Goal: Information Seeking & Learning: Learn about a topic

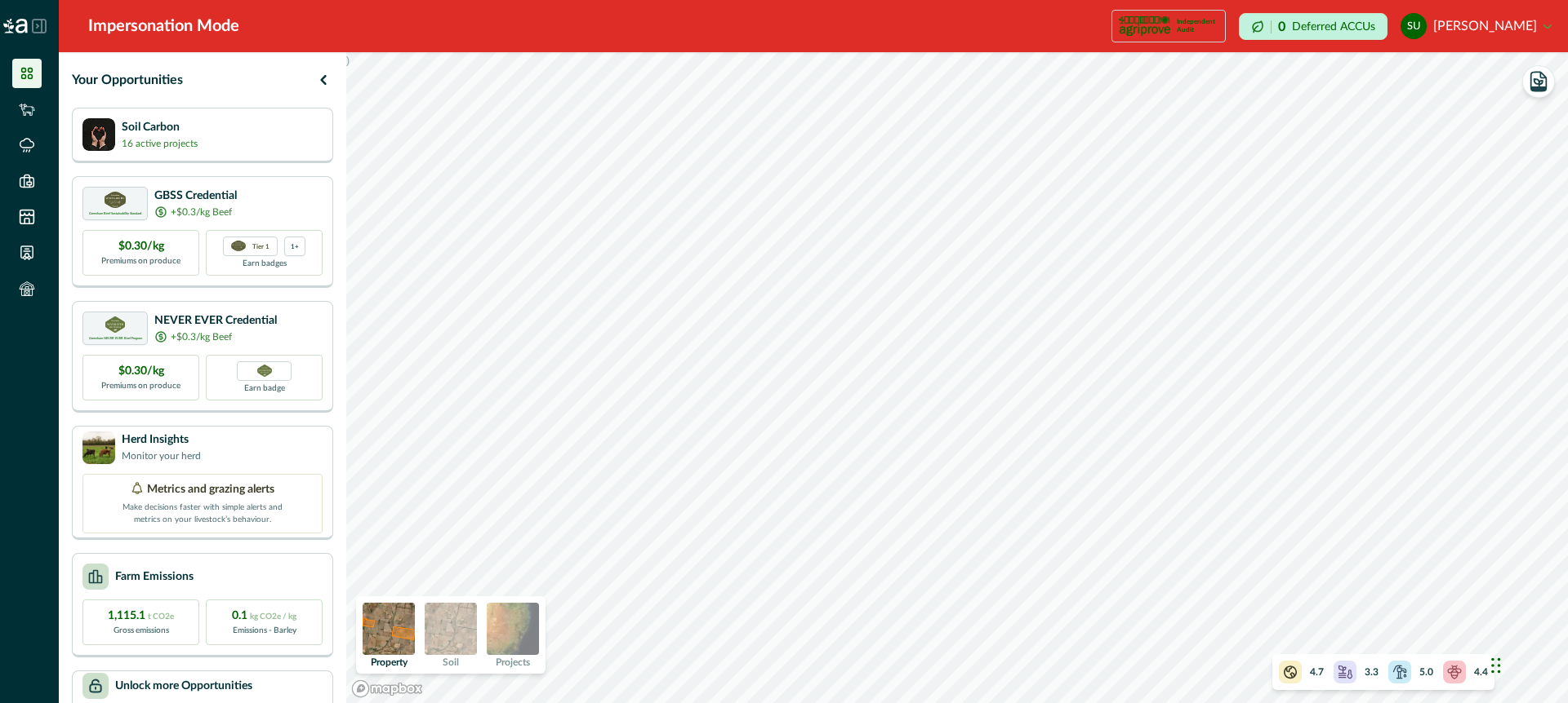
click at [521, 631] on img at bounding box center [513, 629] width 53 height 53
click at [256, 143] on div "Soil Carbon 16 active projects" at bounding box center [202, 134] width 240 height 32
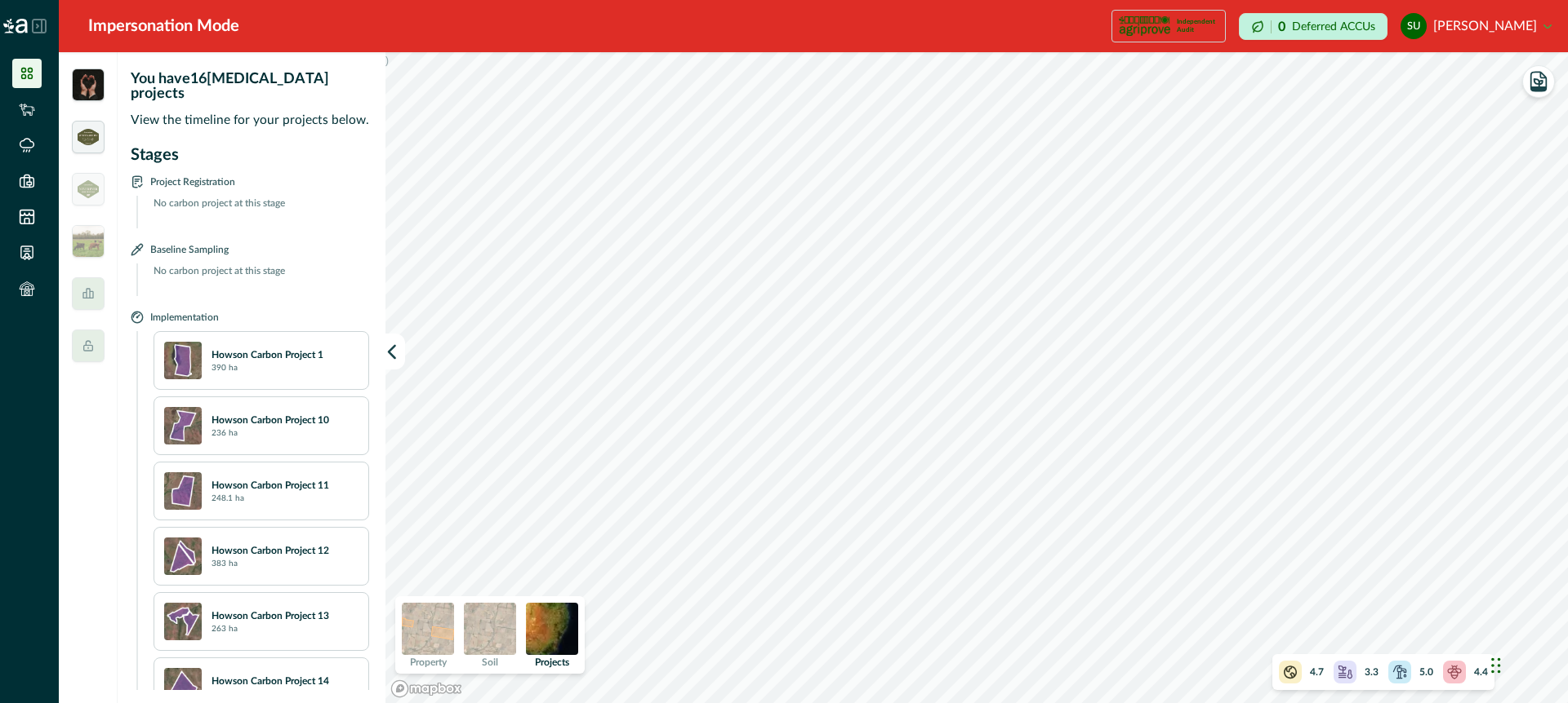
click at [88, 133] on img at bounding box center [87, 137] width 21 height 16
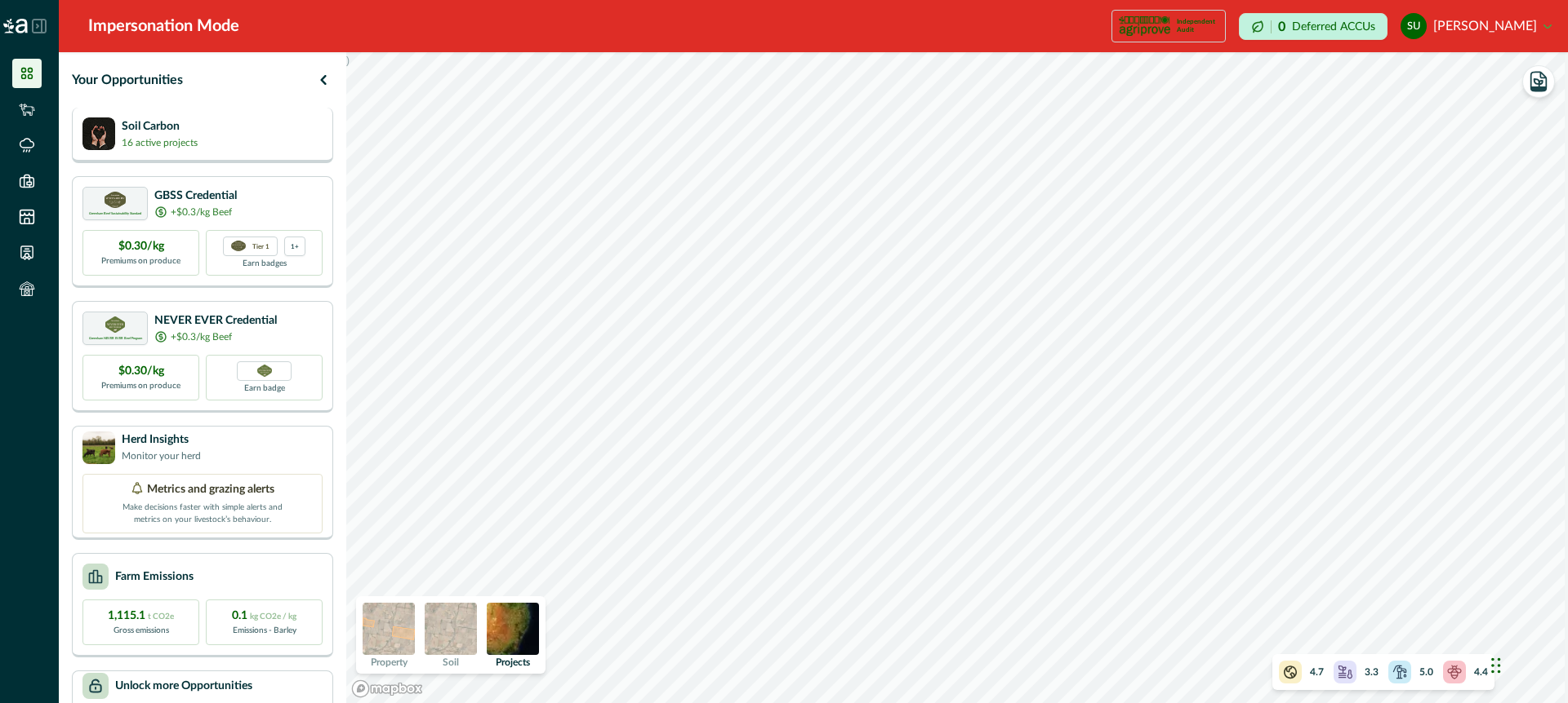
click at [271, 135] on div "Soil Carbon 16 active projects" at bounding box center [202, 134] width 240 height 32
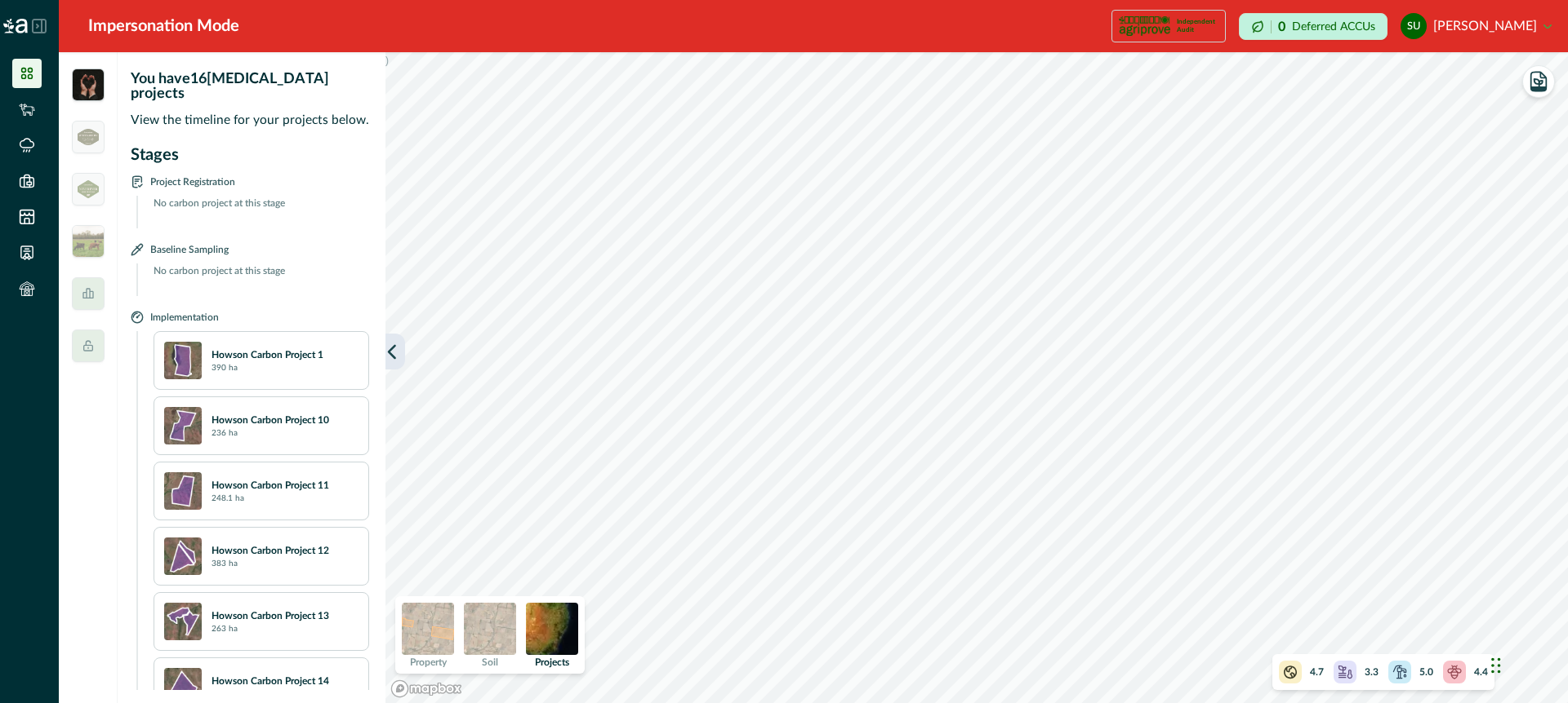
click at [392, 353] on icon "button" at bounding box center [391, 351] width 16 height 16
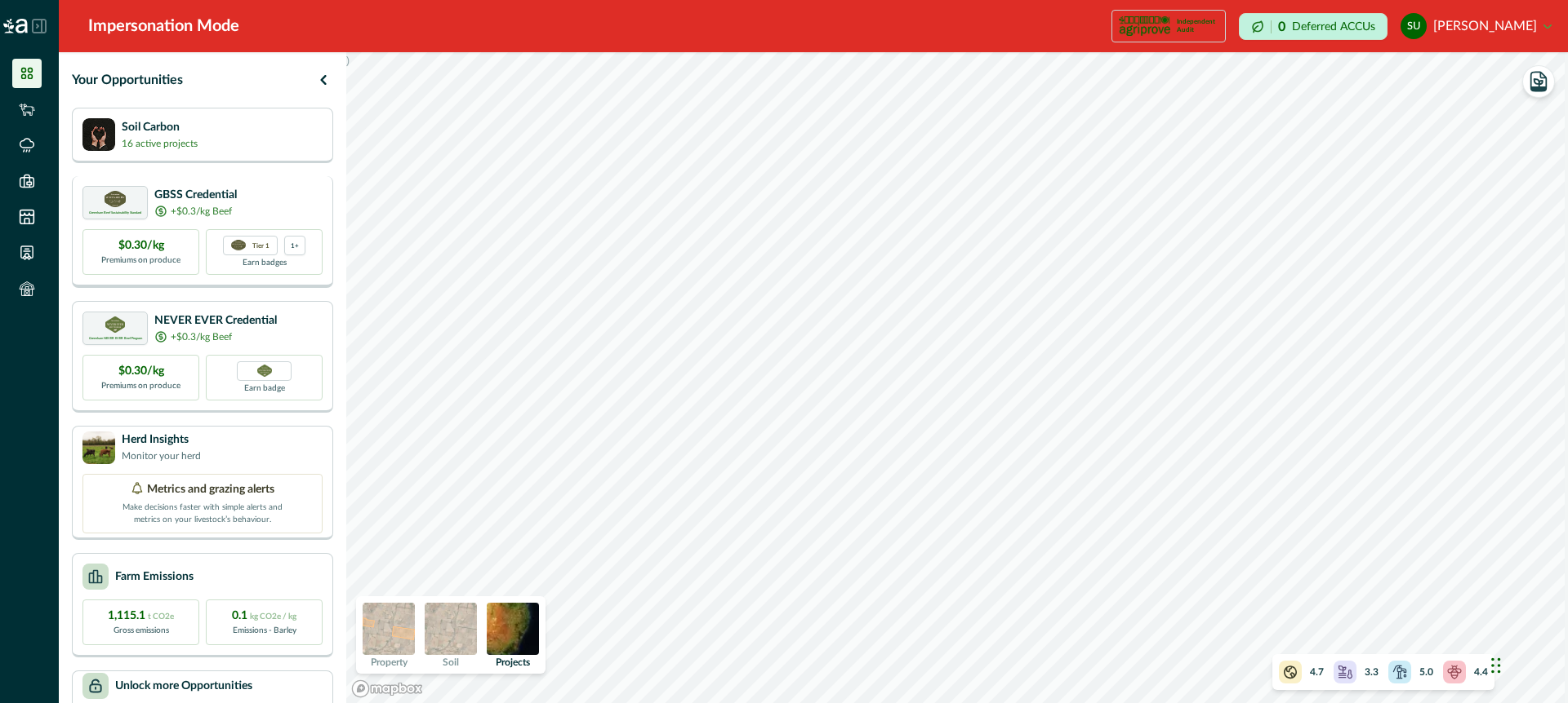
click at [309, 202] on div "Greenham Beef Sustainability Standard GBSS Credential +$0.3/kg Beef" at bounding box center [202, 202] width 240 height 33
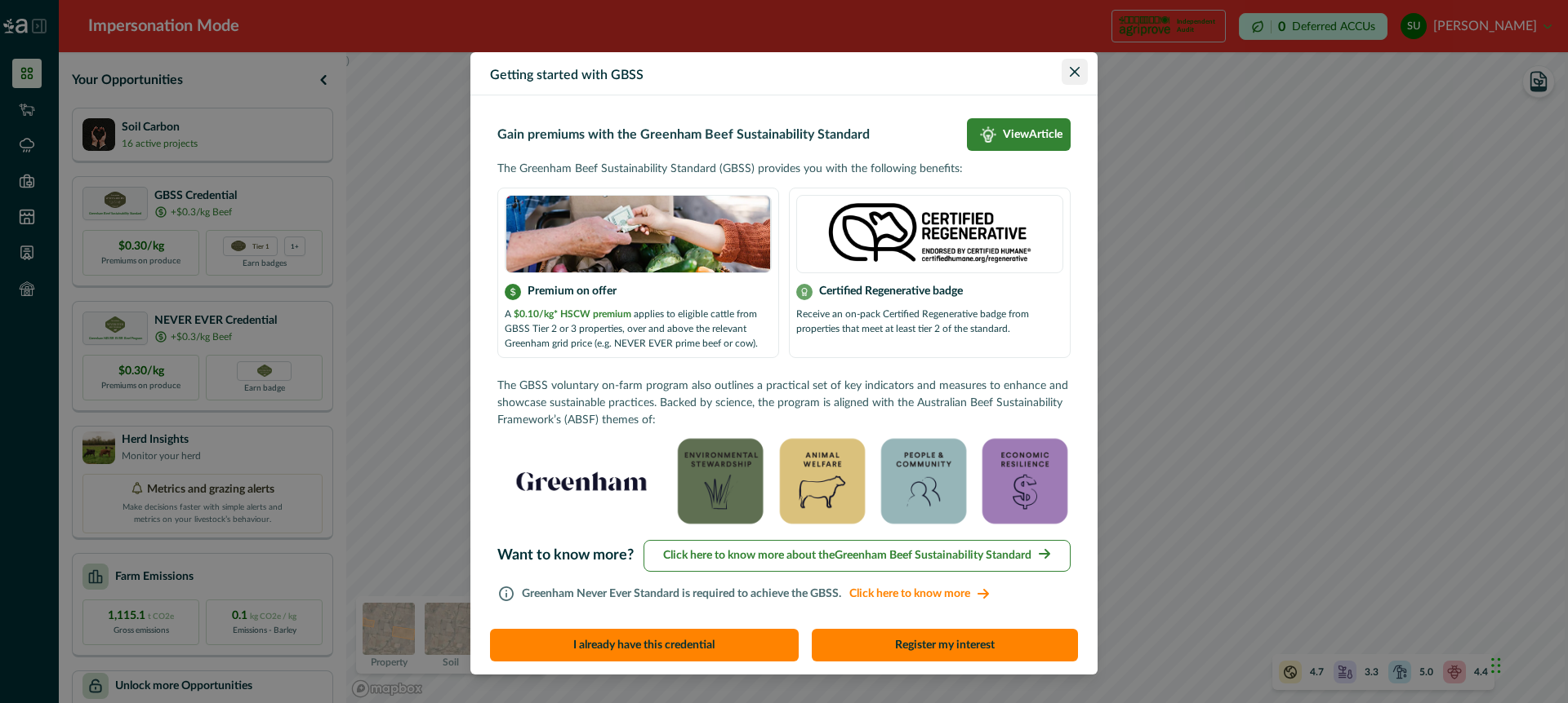
click at [1072, 68] on icon "Close" at bounding box center [1075, 72] width 10 height 10
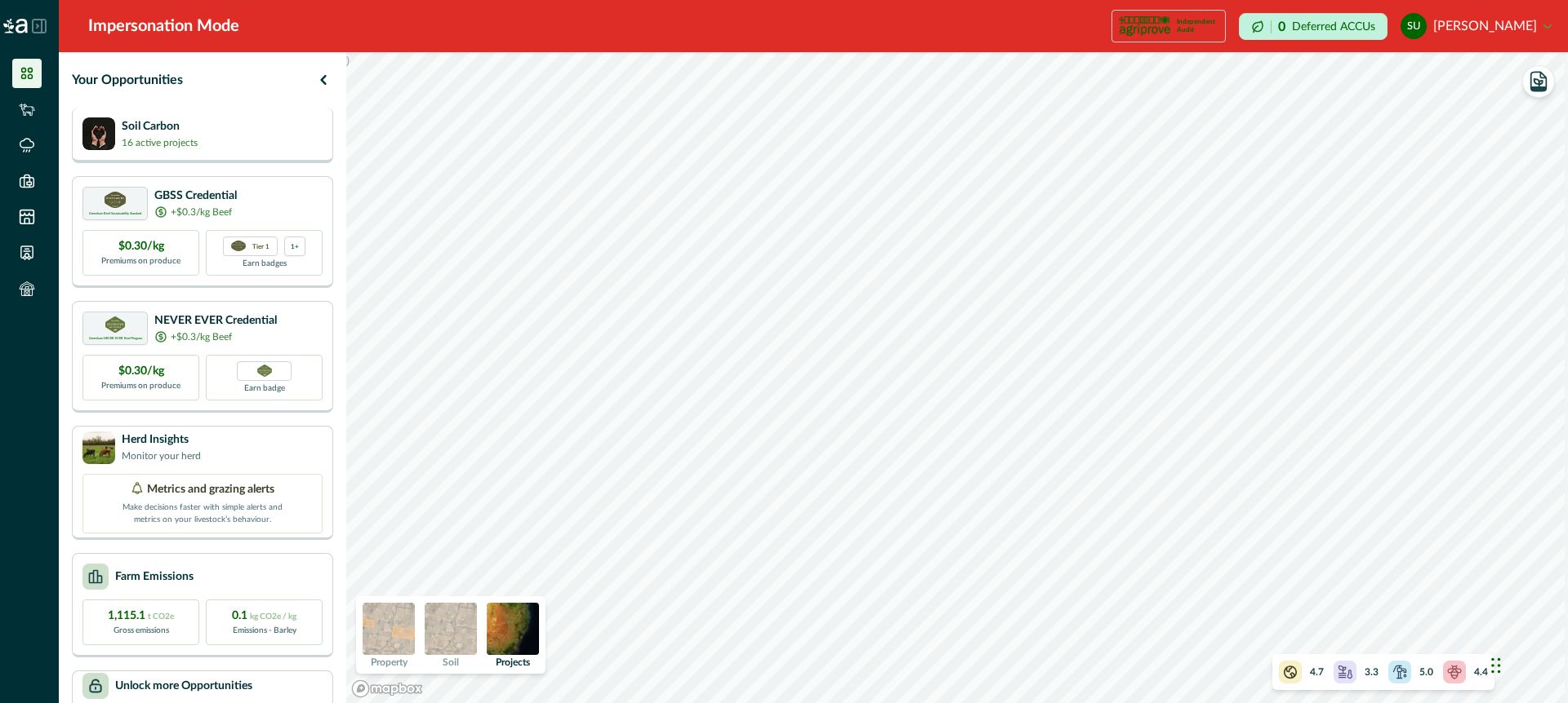
click at [260, 136] on div "Soil Carbon 16 active projects" at bounding box center [202, 134] width 240 height 32
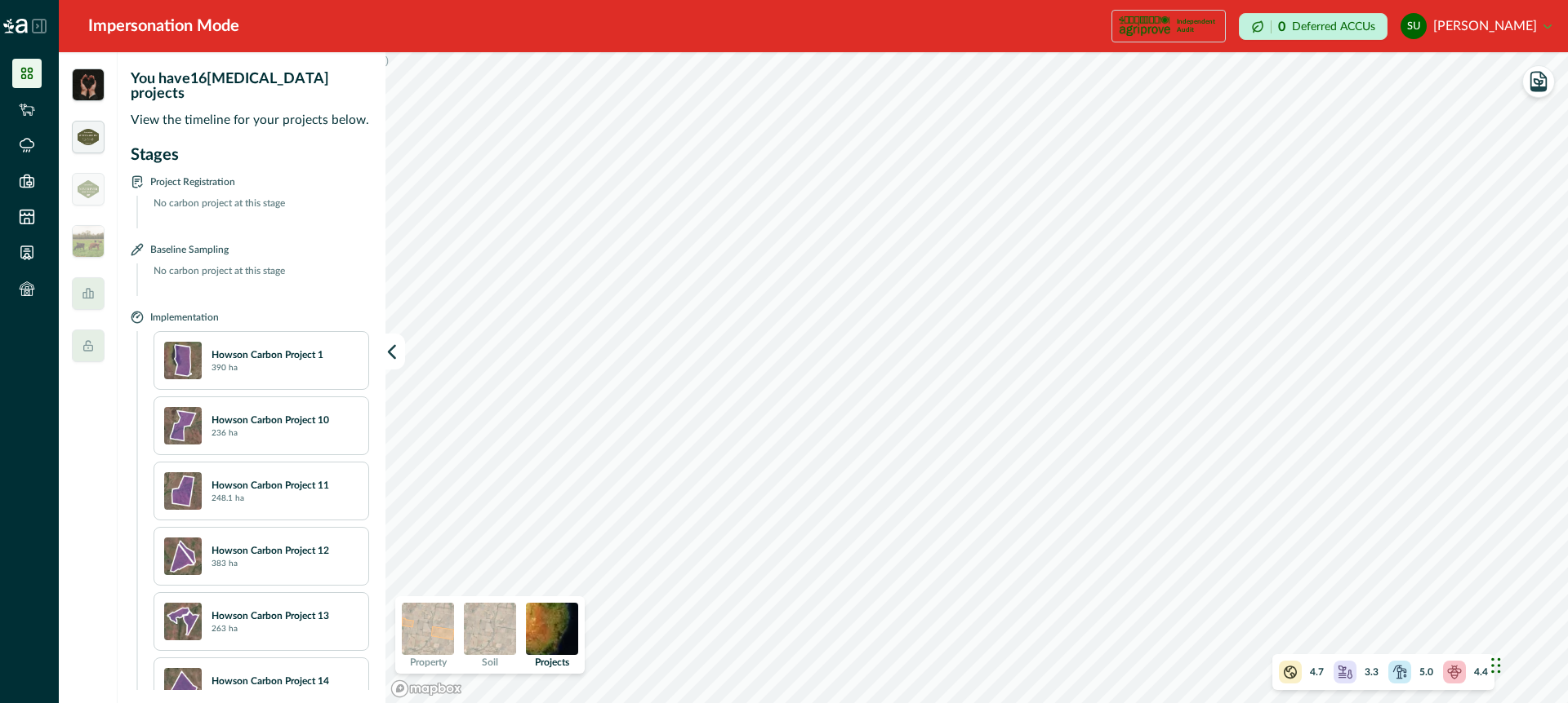
click at [92, 146] on div at bounding box center [88, 137] width 32 height 32
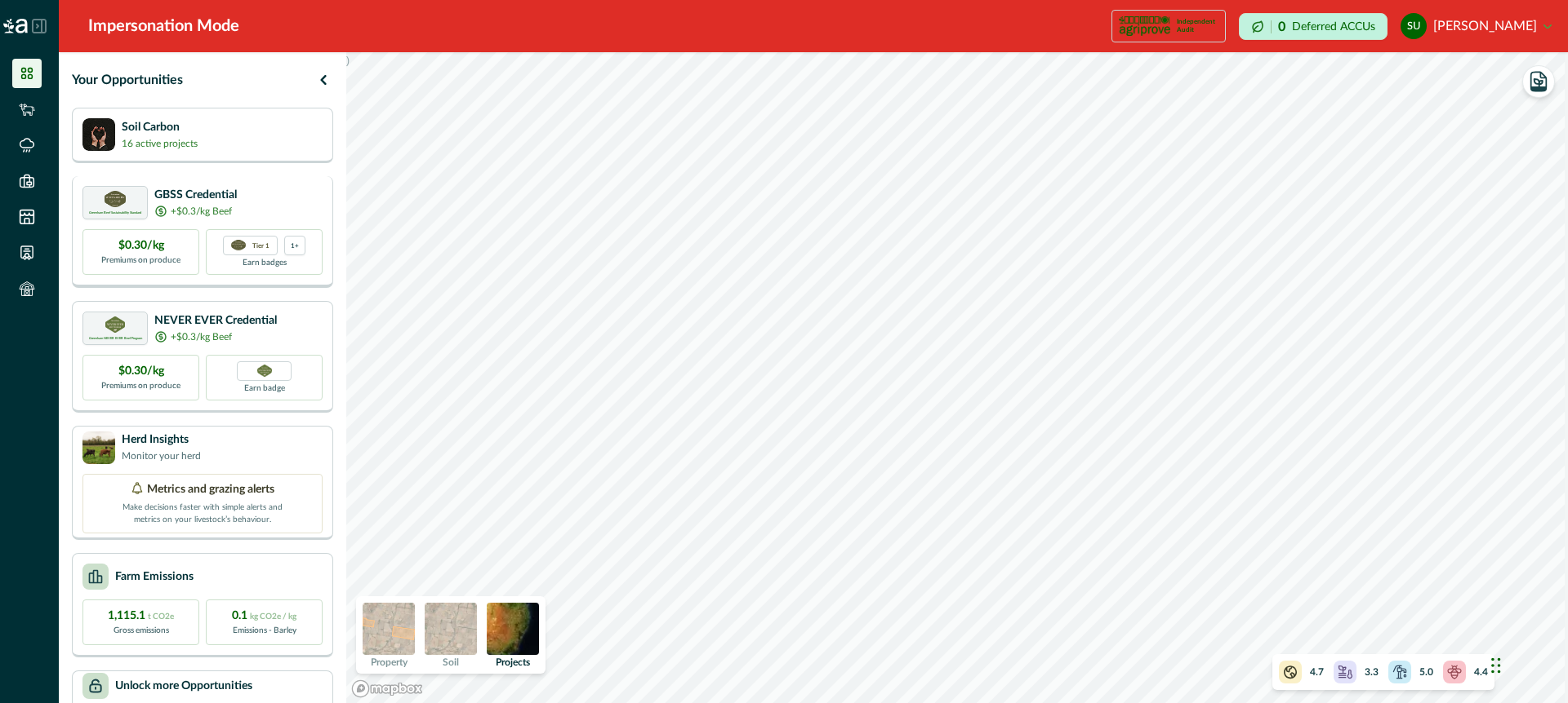
click at [281, 195] on div "Greenham Beef Sustainability Standard GBSS Credential +$0.3/kg Beef" at bounding box center [202, 202] width 240 height 33
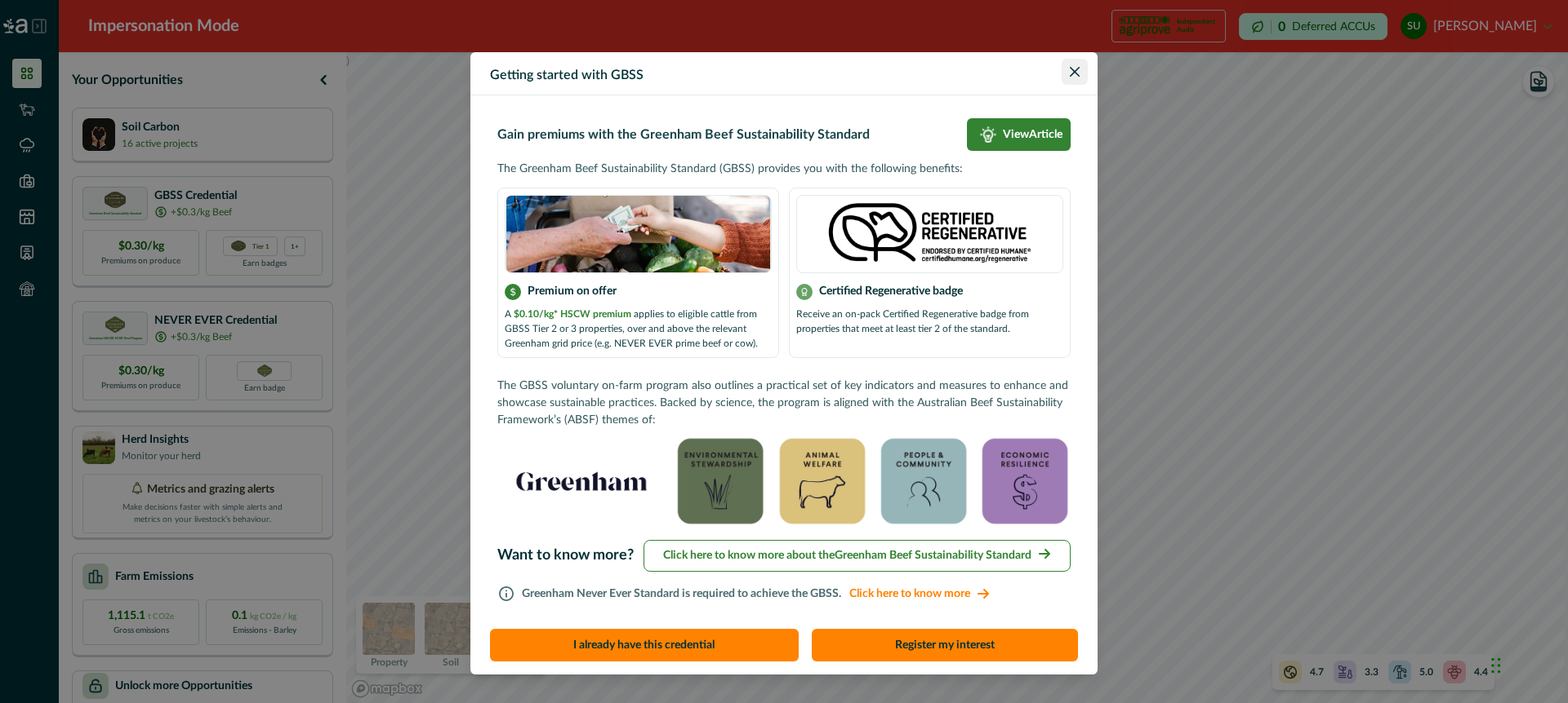
click at [1073, 71] on icon "Close" at bounding box center [1075, 72] width 10 height 10
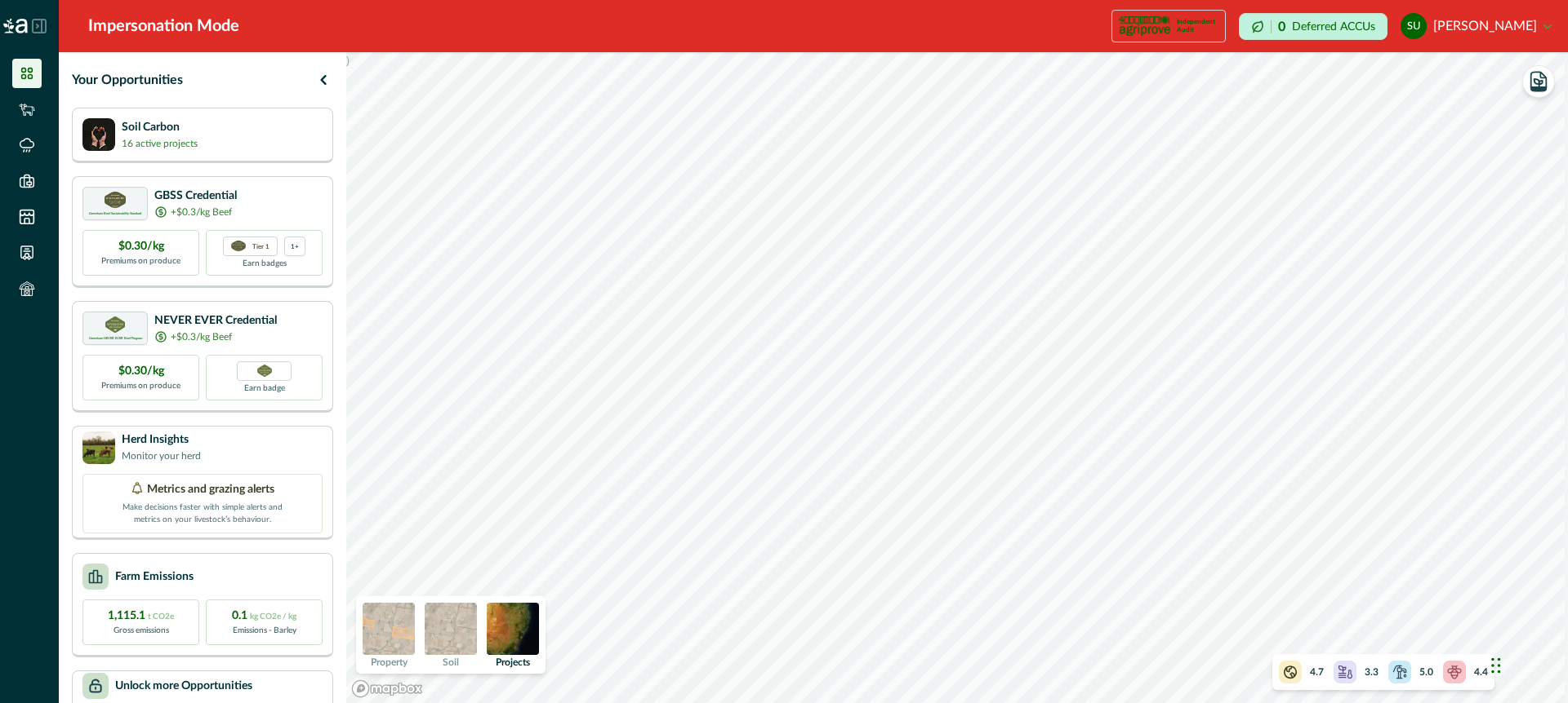
click at [460, 624] on img at bounding box center [451, 629] width 53 height 53
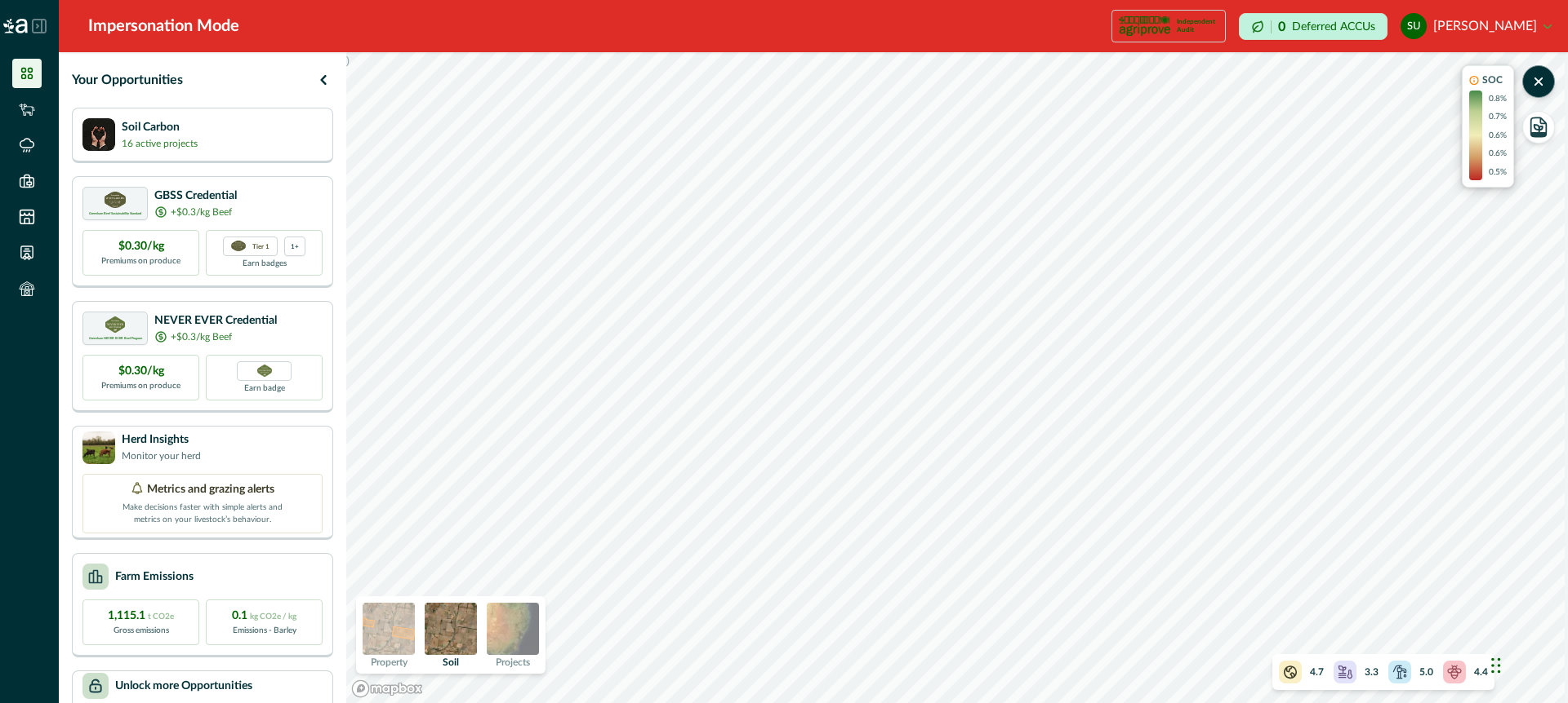
click at [452, 638] on img at bounding box center [451, 629] width 53 height 53
click at [407, 622] on img at bounding box center [389, 629] width 53 height 53
click at [321, 76] on icon "button" at bounding box center [323, 80] width 20 height 20
